Goal: Transaction & Acquisition: Obtain resource

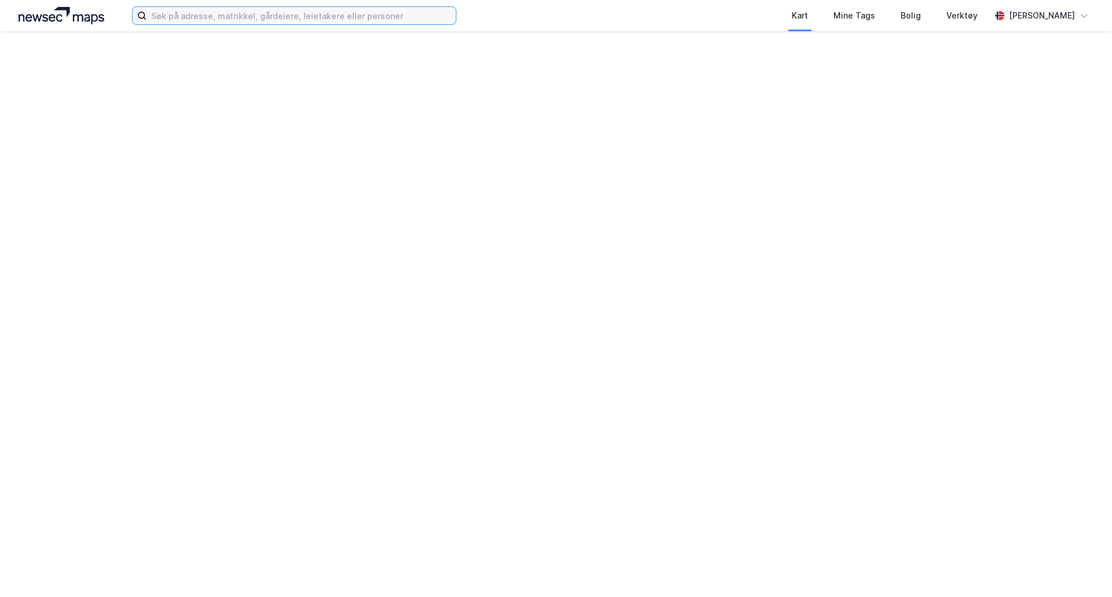
click at [215, 16] on input at bounding box center [300, 15] width 309 height 17
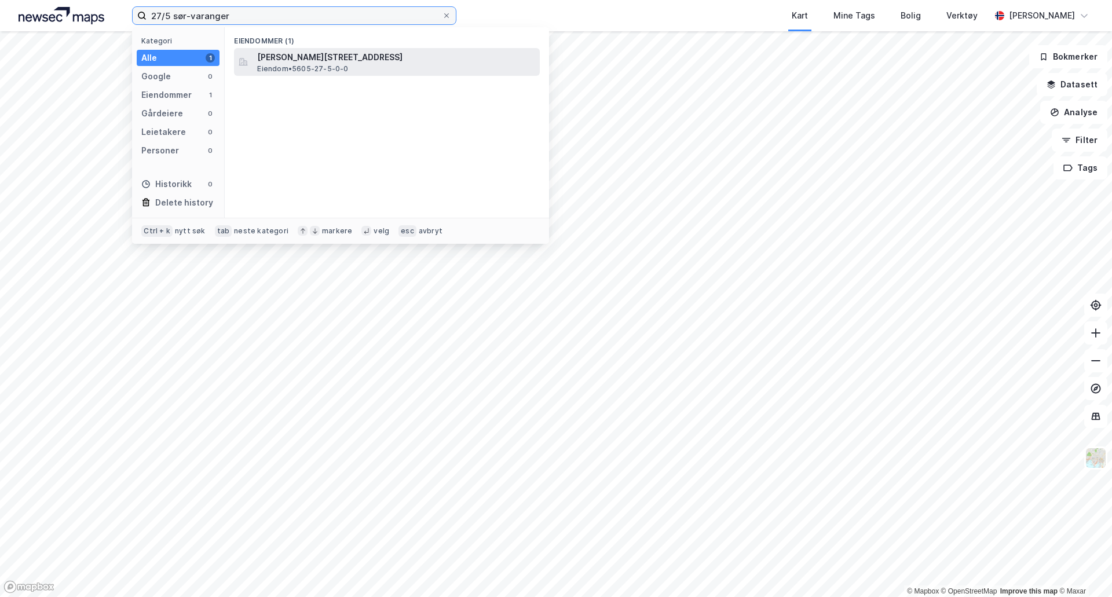
type input "27/5 sør-varanger"
click at [387, 68] on div "[PERSON_NAME][STREET_ADDRESS] Eiendom • 5605-27-5-0-0" at bounding box center [397, 61] width 280 height 23
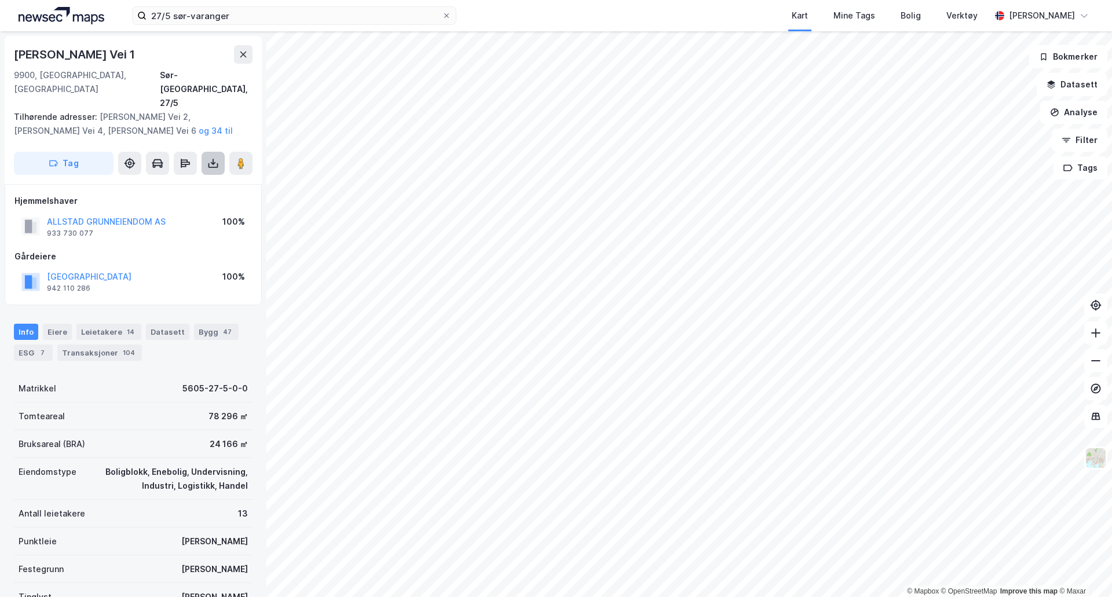
click at [212, 157] on icon at bounding box center [213, 163] width 12 height 12
click at [189, 182] on div "Last ned grunnbok" at bounding box center [155, 186] width 67 height 9
